Goal: Information Seeking & Learning: Learn about a topic

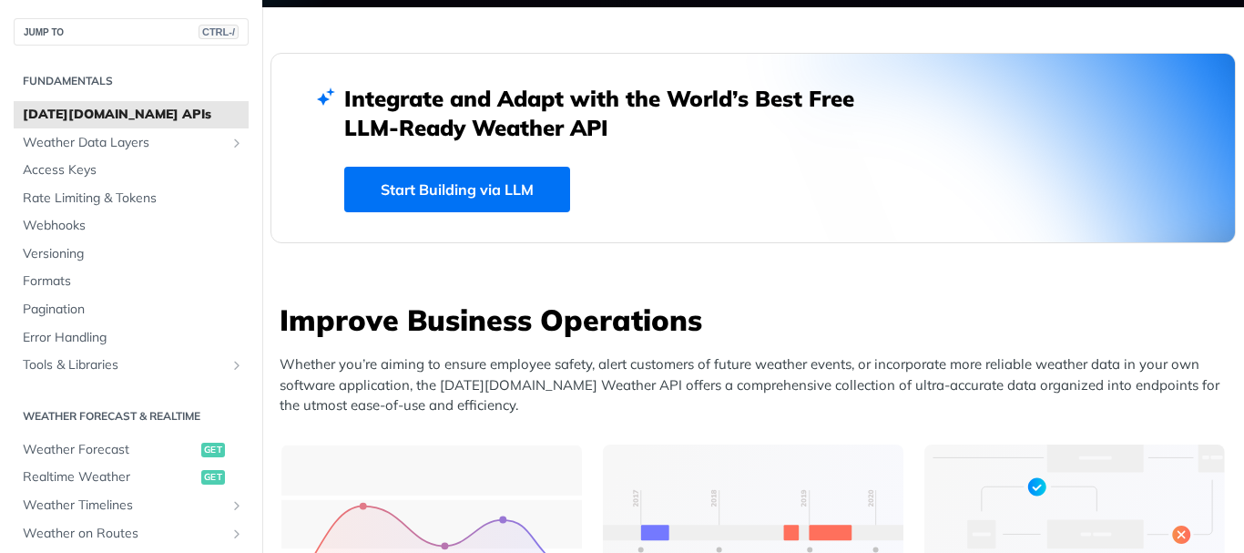
scroll to position [364, 0]
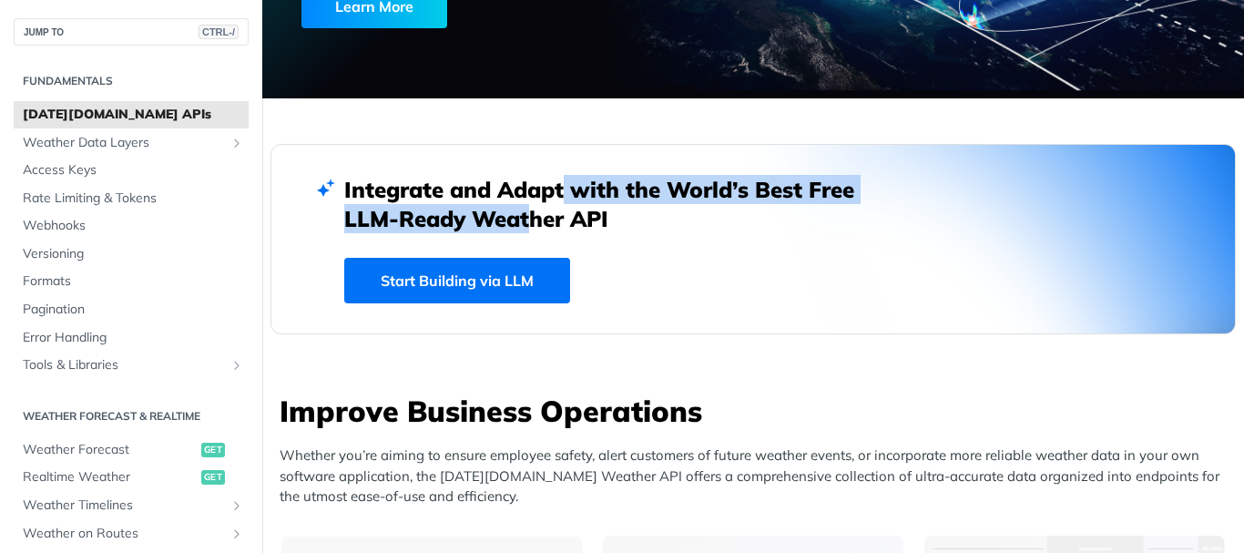
drag, startPoint x: 544, startPoint y: 188, endPoint x: 515, endPoint y: 215, distance: 39.3
click at [515, 215] on h2 "Integrate and Adapt with the World’s Best Free LLM-Ready Weather API" at bounding box center [612, 204] width 537 height 58
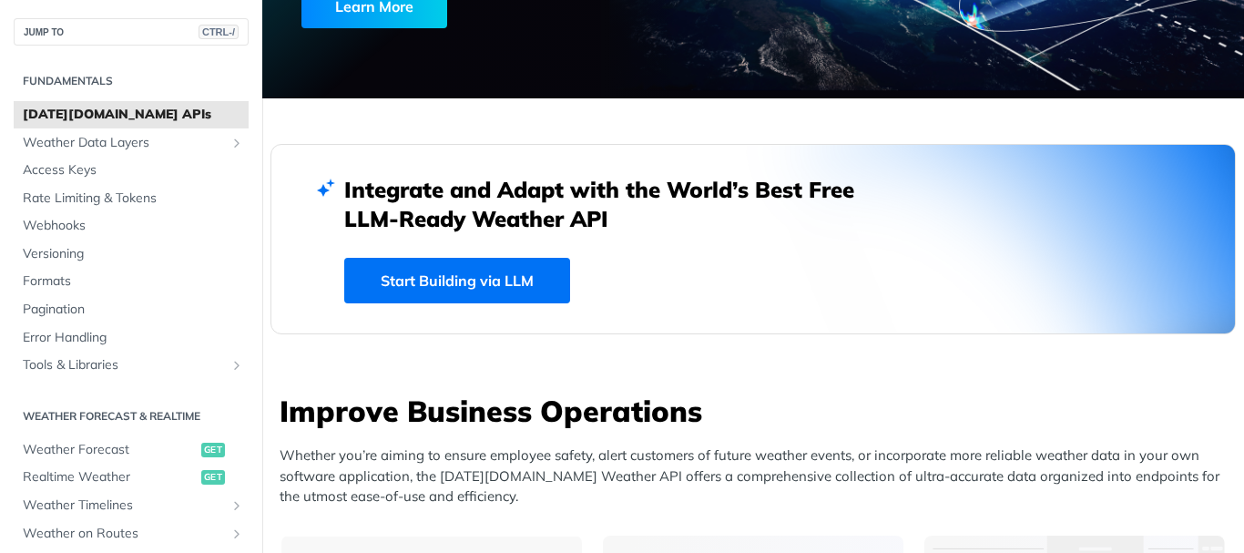
click at [665, 229] on h2 "Integrate and Adapt with the World’s Best Free LLM-Ready Weather API" at bounding box center [612, 204] width 537 height 58
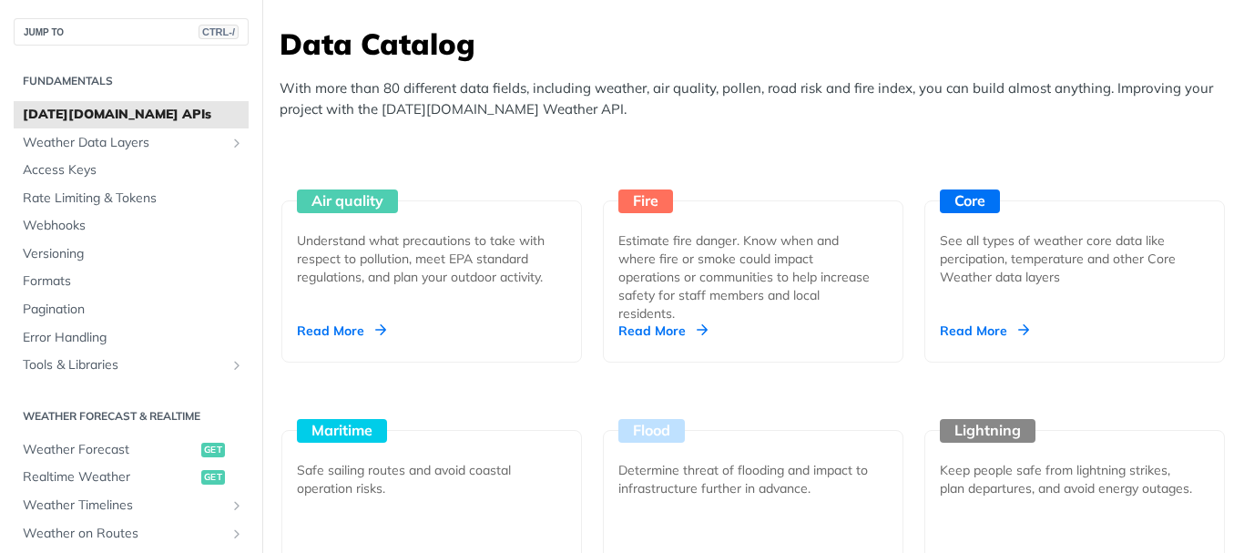
scroll to position [1639, 0]
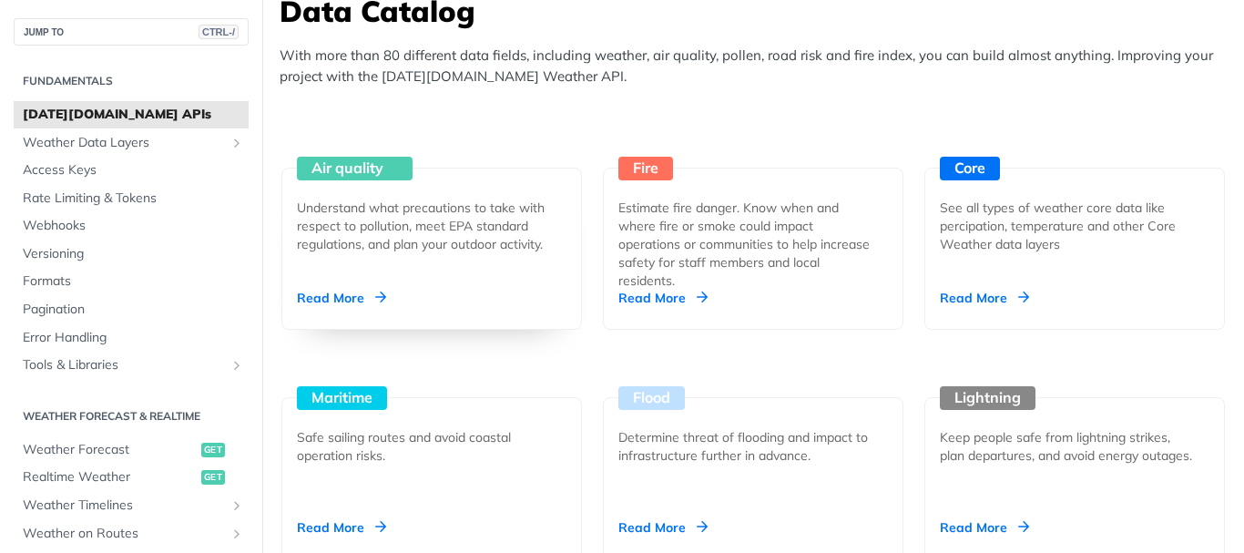
click at [349, 296] on div "Read More" at bounding box center [341, 298] width 89 height 18
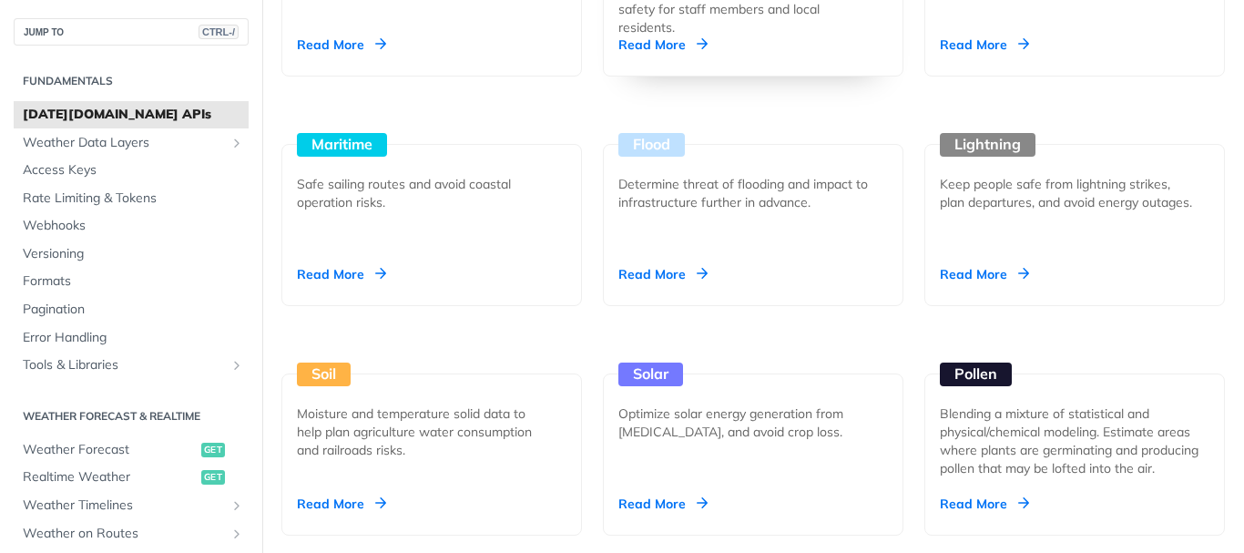
scroll to position [1912, 0]
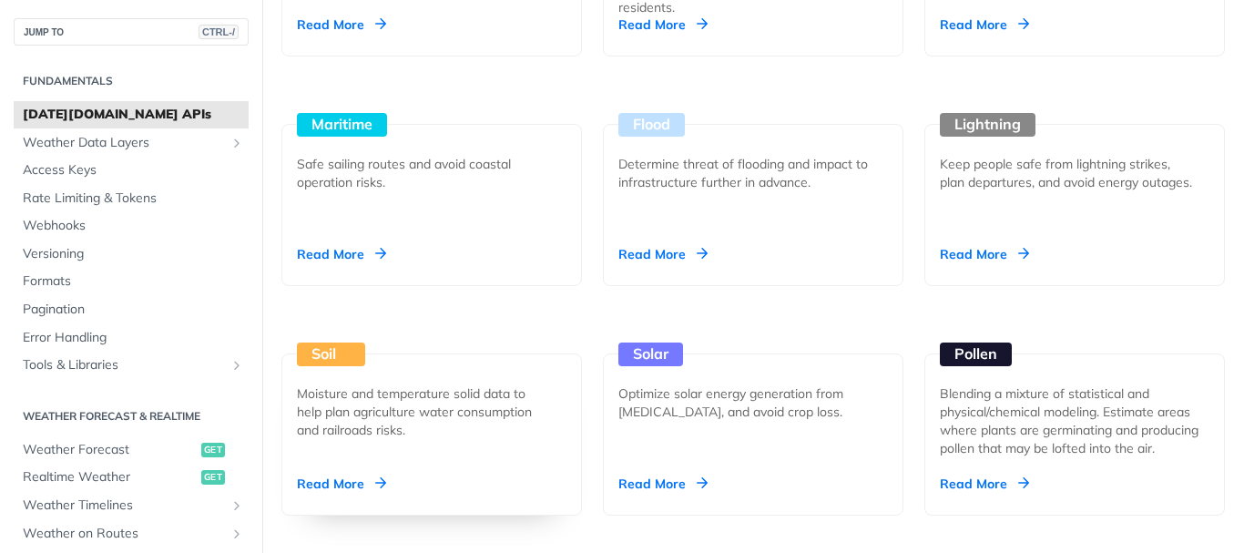
click at [348, 383] on div "Soil Moisture and temperature solid data to help plan agriculture water consump…" at bounding box center [431, 434] width 300 height 162
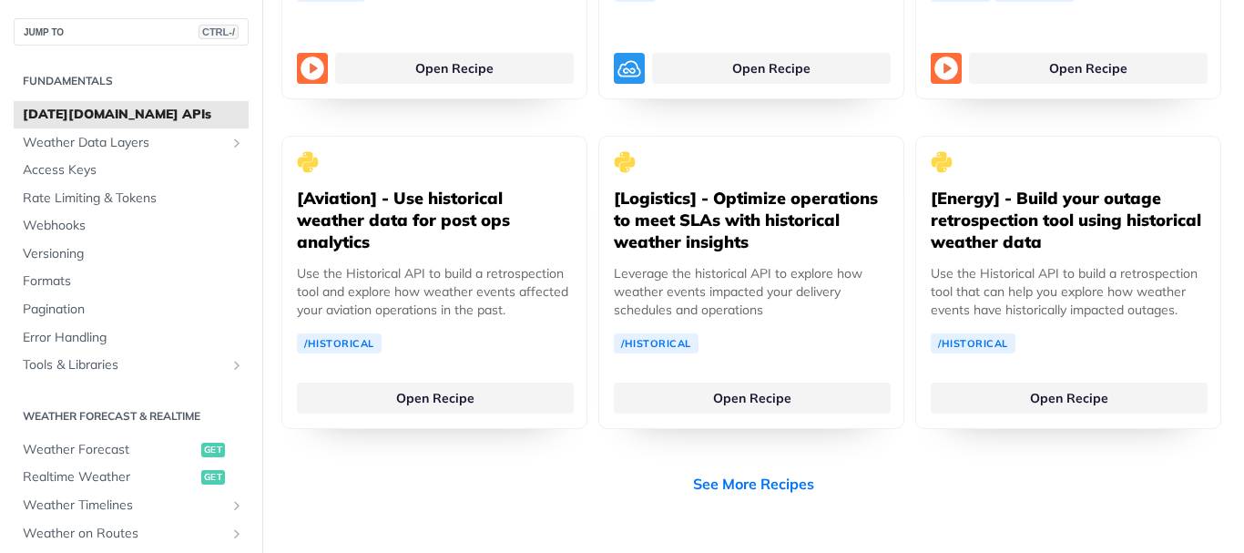
scroll to position [3733, 0]
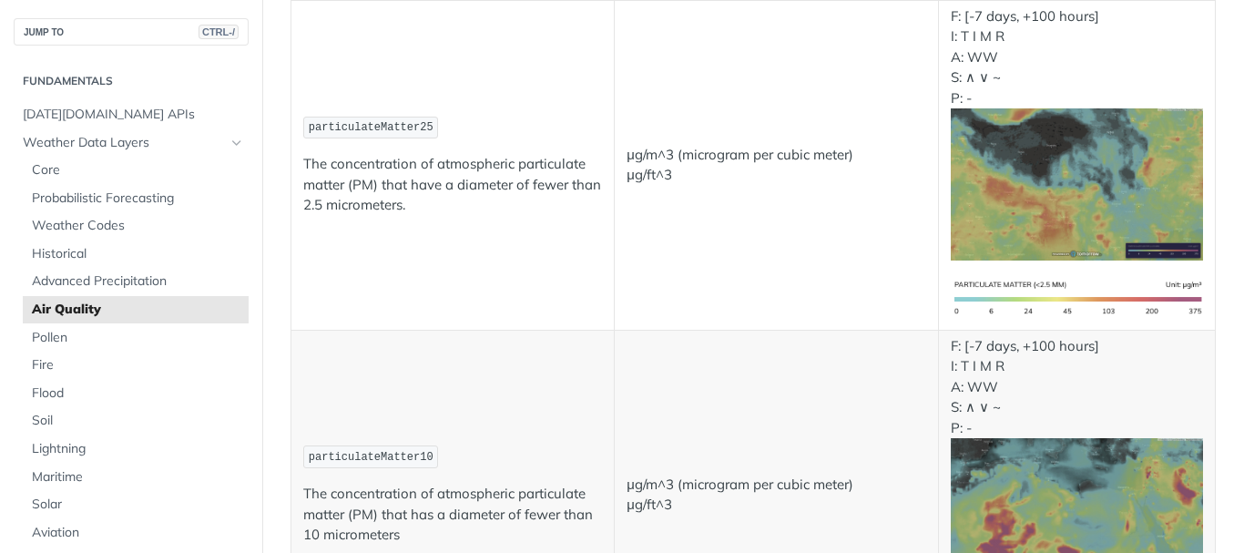
scroll to position [91, 0]
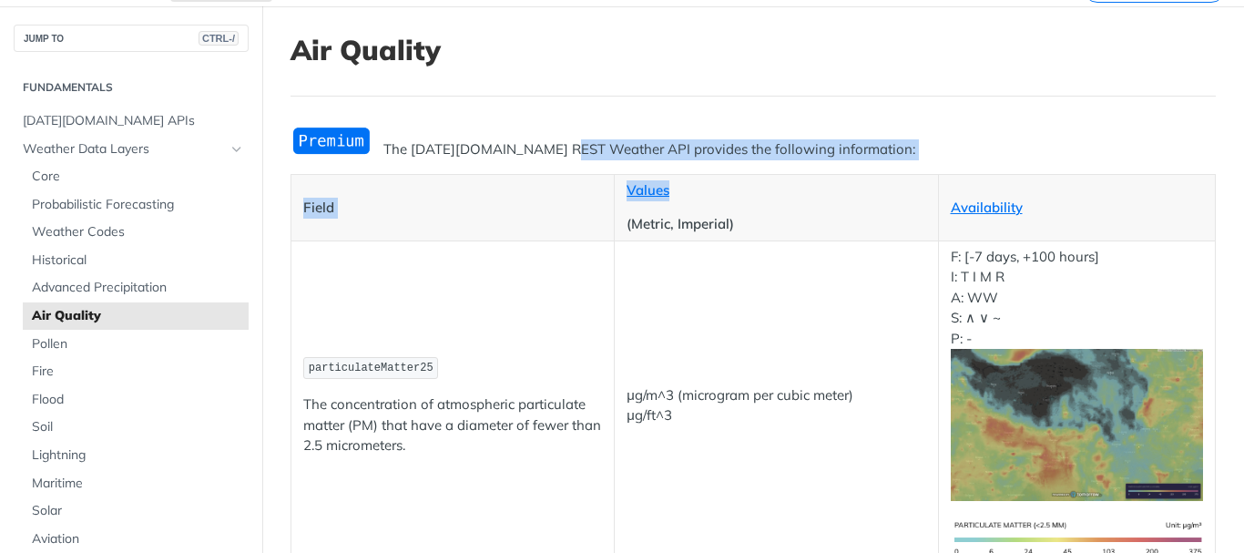
drag, startPoint x: 615, startPoint y: 170, endPoint x: 787, endPoint y: 169, distance: 173.0
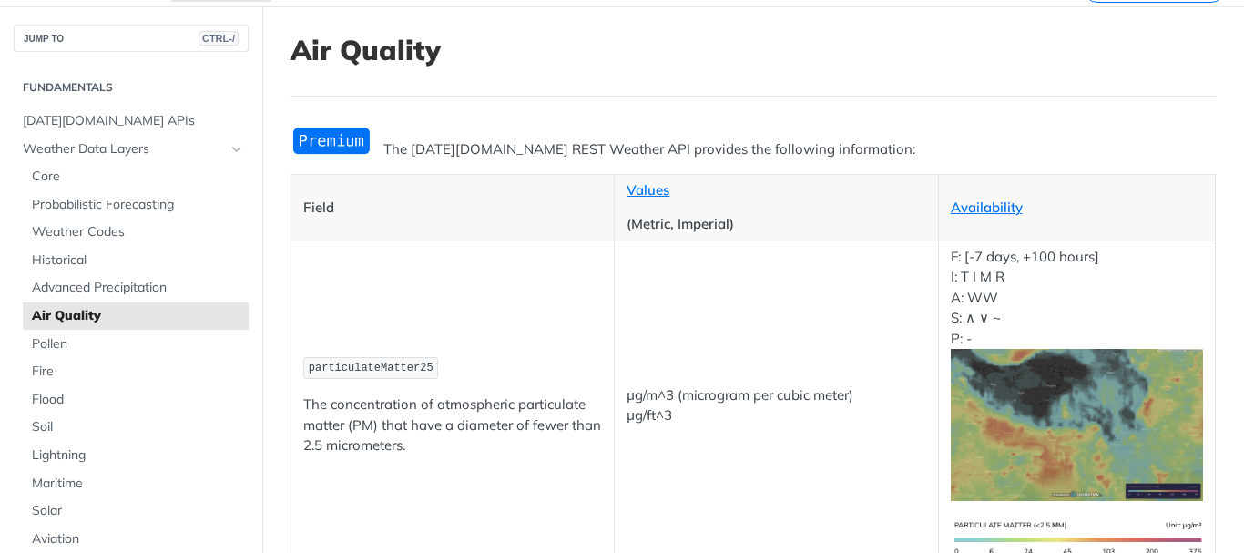
scroll to position [0, 0]
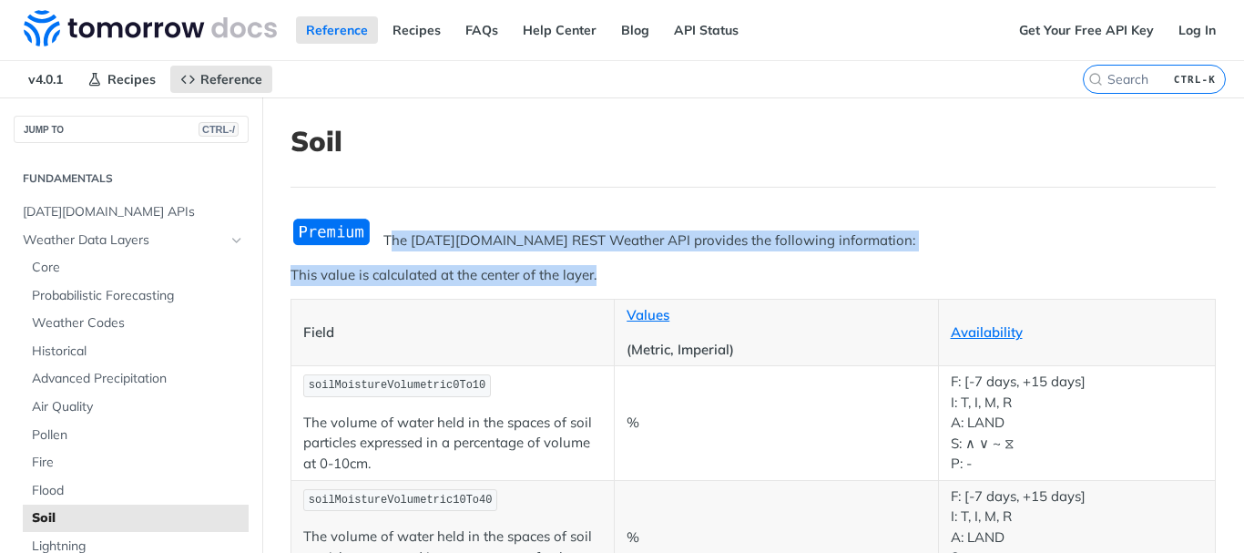
drag, startPoint x: 392, startPoint y: 239, endPoint x: 729, endPoint y: 269, distance: 338.2
